Goal: Information Seeking & Learning: Learn about a topic

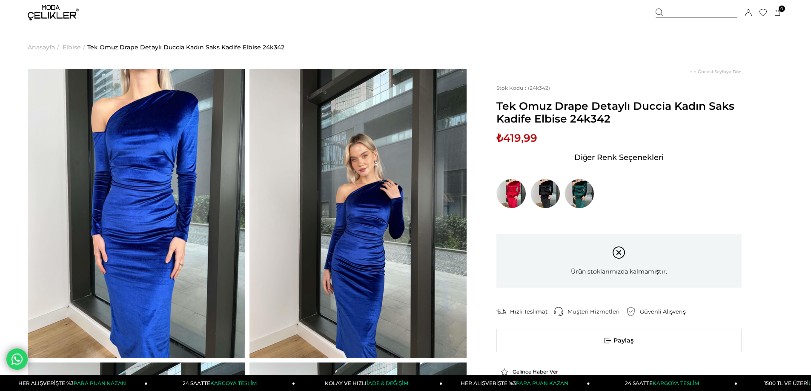
click at [66, 16] on img at bounding box center [53, 12] width 51 height 15
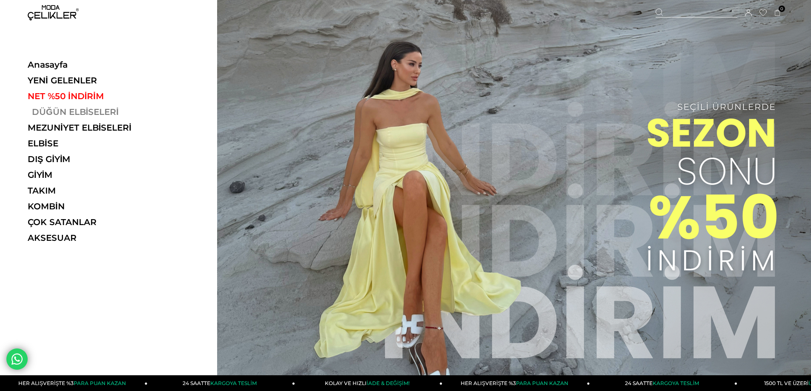
click at [63, 112] on link "DÜĞÜN ELBİSELERİ" at bounding box center [86, 112] width 117 height 10
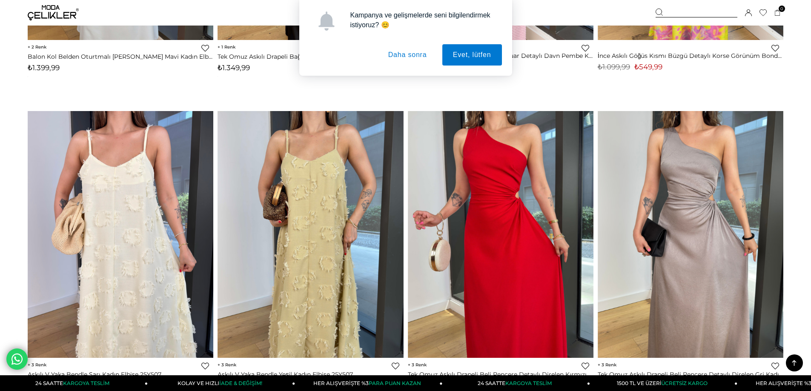
scroll to position [1617, 0]
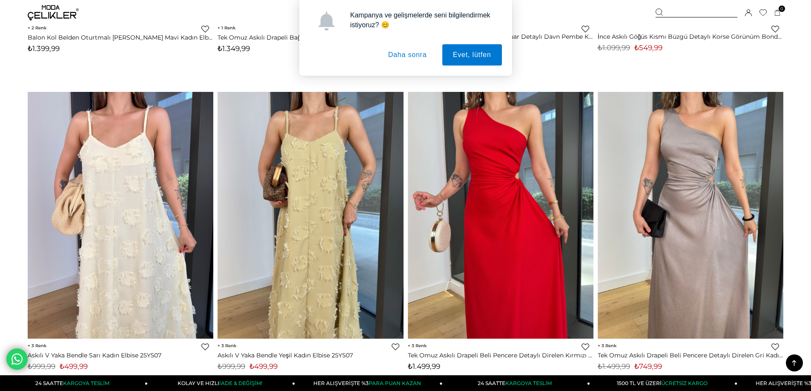
click at [399, 53] on button "Daha sonra" at bounding box center [407, 54] width 60 height 21
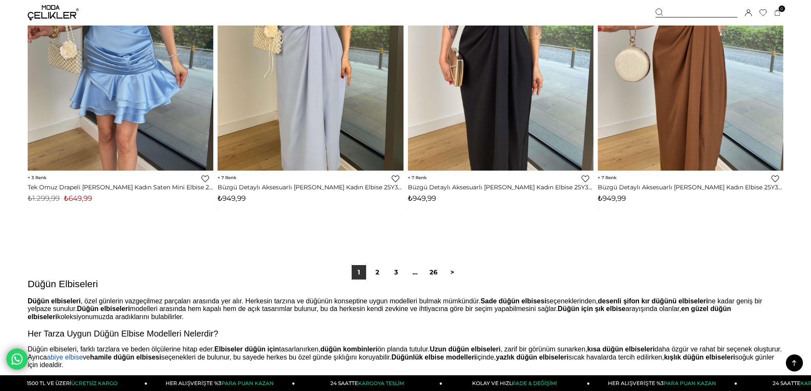
scroll to position [6256, 0]
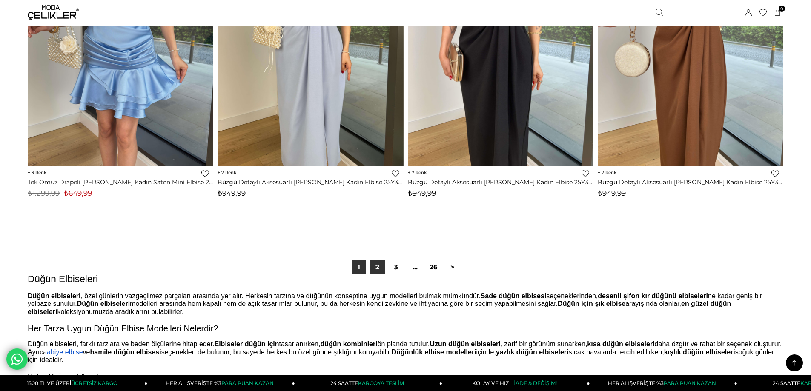
click at [381, 264] on link "2" at bounding box center [377, 267] width 14 height 14
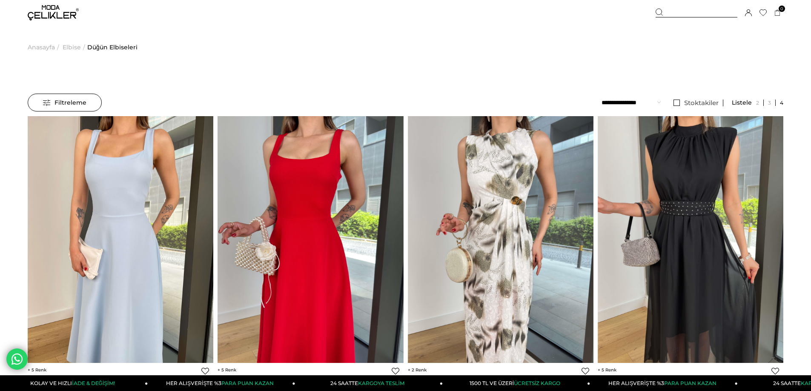
click at [64, 45] on span "Elbise" at bounding box center [72, 47] width 18 height 43
click at [52, 21] on div "Üye Girişi Üye Ol Hesabım Çıkış Yap Sepetim Favorilerim Yardım" at bounding box center [53, 13] width 51 height 26
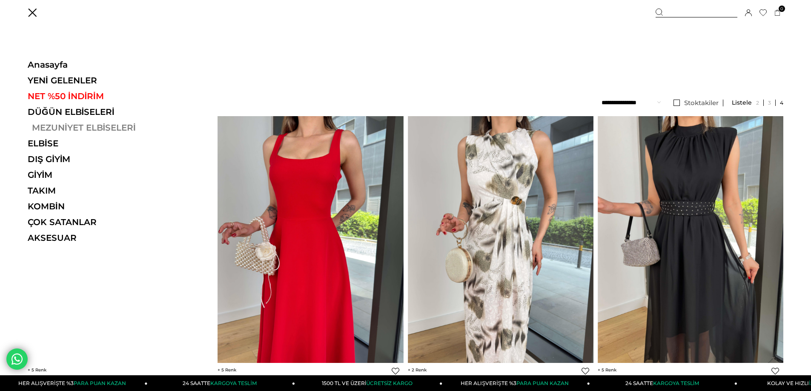
click at [57, 131] on link "MEZUNİYET ELBİSELERİ" at bounding box center [86, 128] width 117 height 10
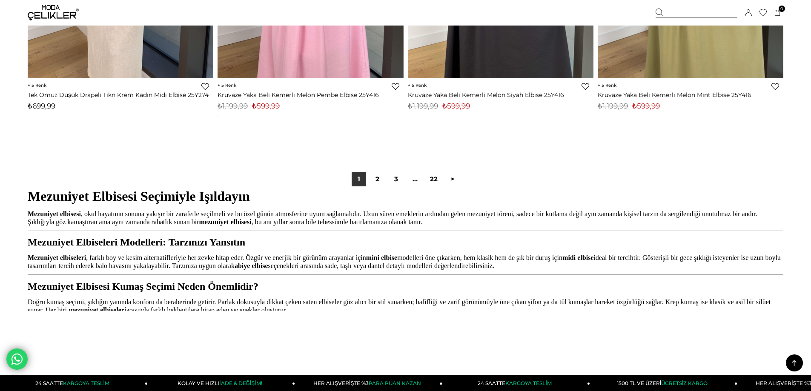
scroll to position [6341, 0]
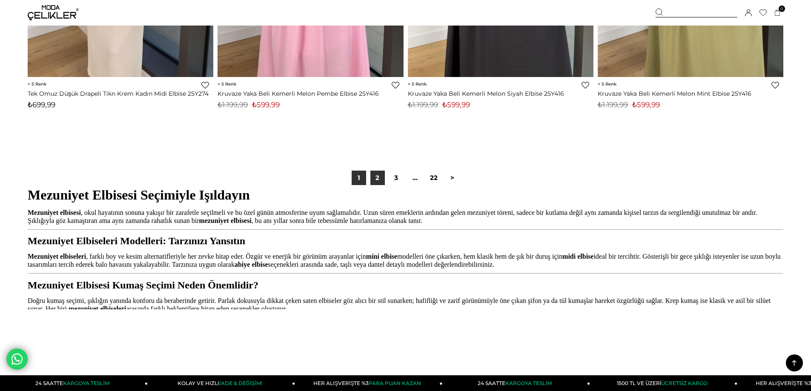
click at [371, 177] on link "2" at bounding box center [377, 178] width 14 height 14
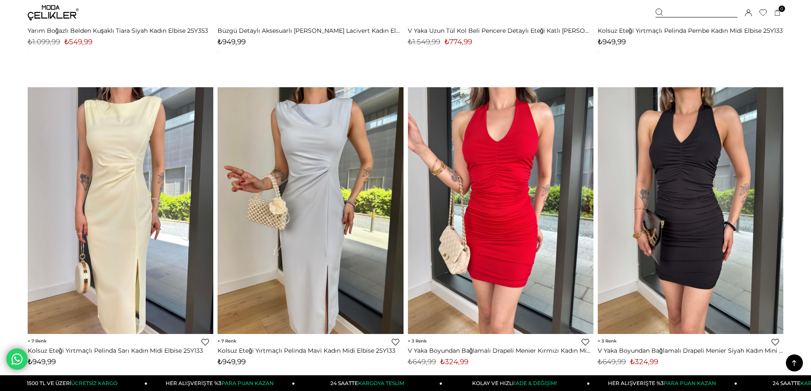
scroll to position [2906, 0]
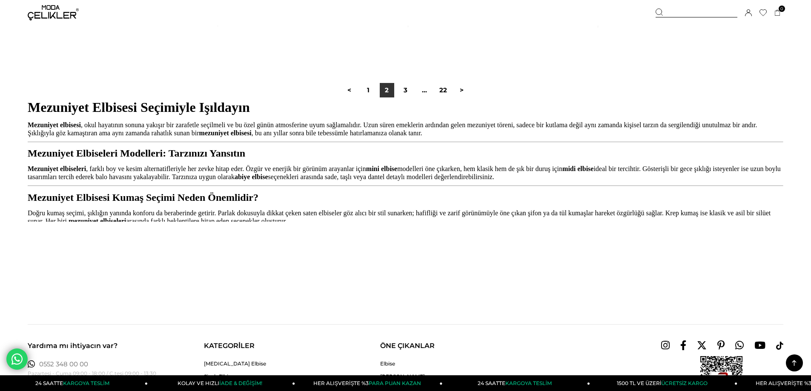
click at [403, 103] on div "< 1 2 3 ... 22 >" at bounding box center [405, 90] width 755 height 57
click at [404, 93] on link "3" at bounding box center [405, 90] width 14 height 14
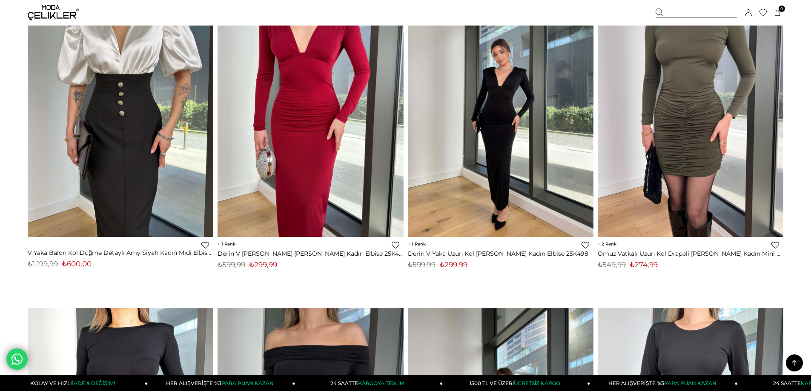
scroll to position [3532, 0]
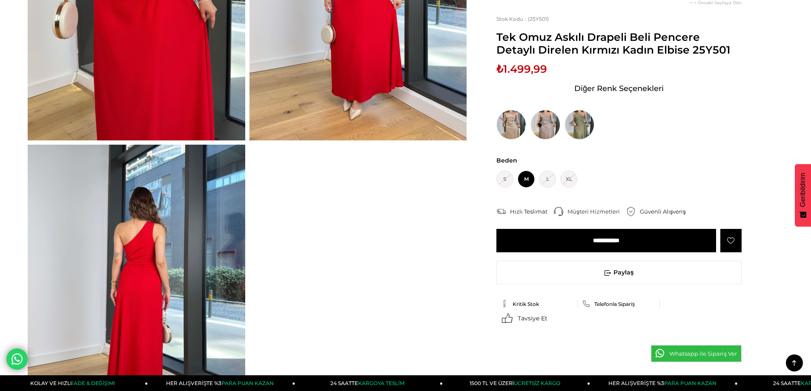
scroll to position [255, 0]
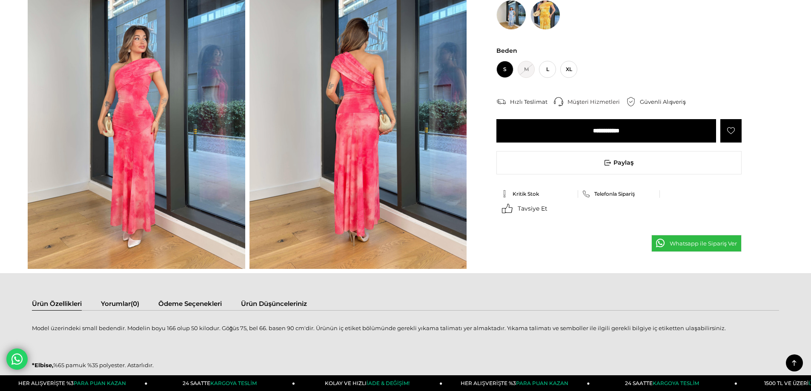
scroll to position [170, 0]
